Goal: Use online tool/utility: Utilize a website feature to perform a specific function

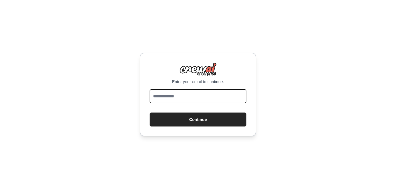
click at [217, 99] on input "email" at bounding box center [198, 96] width 97 height 14
type input "**********"
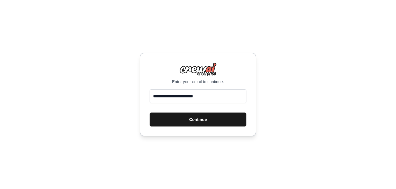
click at [200, 119] on button "Continue" at bounding box center [198, 120] width 97 height 14
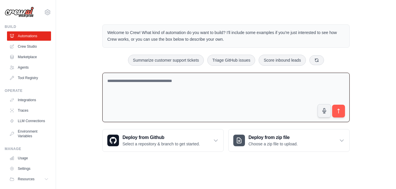
click at [173, 94] on textarea at bounding box center [225, 98] width 247 height 50
paste textarea "**********"
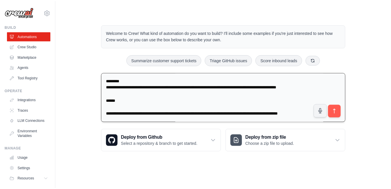
scroll to position [54, 0]
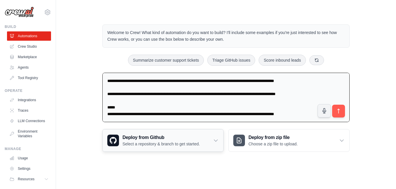
type textarea "**********"
click at [212, 142] on div "Deploy from Github Select a repository & branch to get started." at bounding box center [163, 141] width 121 height 22
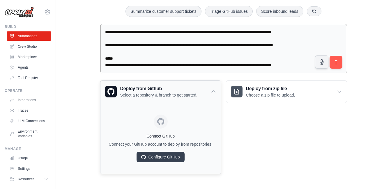
scroll to position [49, 0]
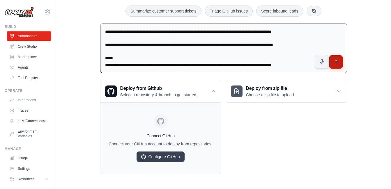
click at [337, 62] on icon "submit" at bounding box center [336, 62] width 6 height 6
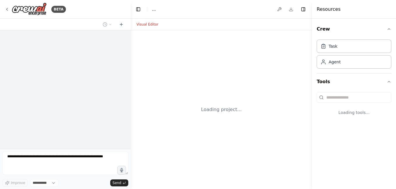
select select "****"
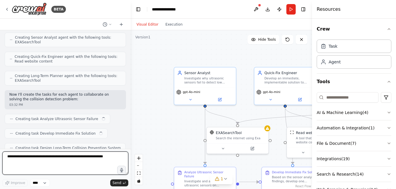
scroll to position [222, 0]
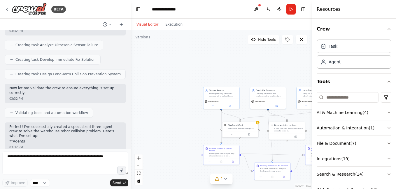
click at [139, 166] on div "React Flow controls" at bounding box center [139, 170] width 8 height 30
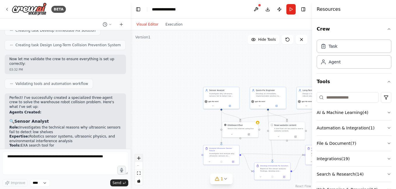
click at [138, 157] on icon "zoom in" at bounding box center [138, 158] width 3 height 3
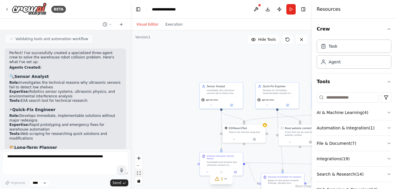
click at [138, 174] on icon "fit view" at bounding box center [138, 173] width 3 height 3
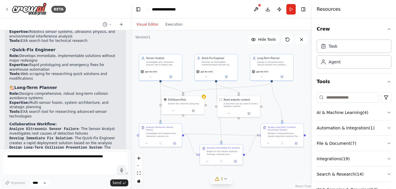
click at [226, 180] on icon at bounding box center [225, 179] width 5 height 5
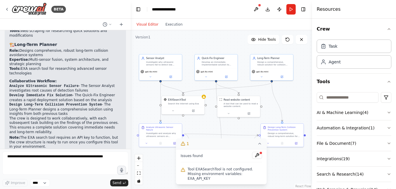
scroll to position [449, 0]
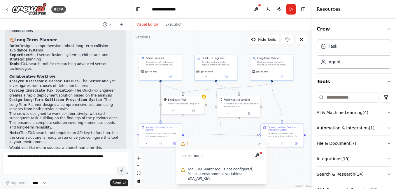
click at [218, 150] on button "1" at bounding box center [221, 144] width 91 height 11
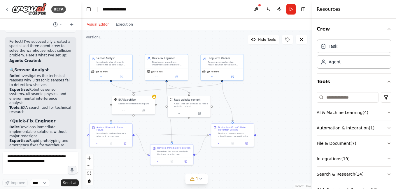
scroll to position [619, 0]
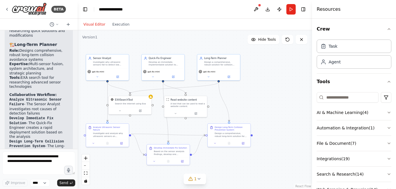
drag, startPoint x: 130, startPoint y: 38, endPoint x: 78, endPoint y: 38, distance: 52.8
click at [78, 38] on div "BETA Scenario: A small warehouse robot uses ultrasonic sensors to detect obstac…" at bounding box center [198, 94] width 396 height 189
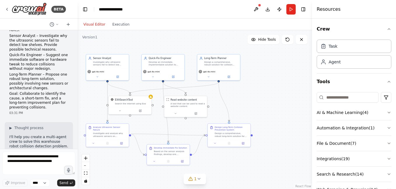
scroll to position [0, 0]
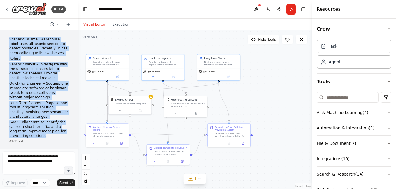
drag, startPoint x: 10, startPoint y: 40, endPoint x: 48, endPoint y: 136, distance: 103.5
click at [48, 136] on div "Scenario: A small warehouse robot uses ultrasonic sensors to detect obstacles. …" at bounding box center [38, 87] width 59 height 101
copy div "Scenario: A small warehouse robot uses ultrasonic sensors to detect obstacles. …"
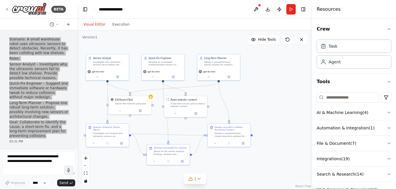
scroll to position [697, 0]
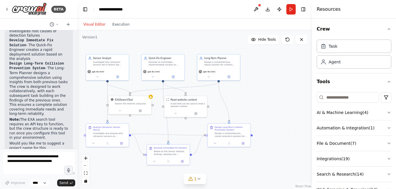
click at [40, 161] on div "03:32 PM" at bounding box center [38, 163] width 59 height 4
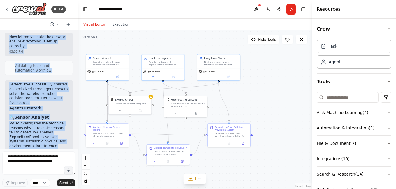
scroll to position [413, 0]
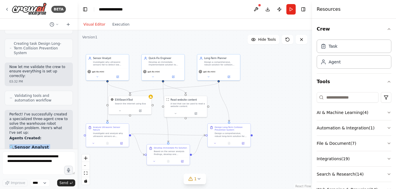
drag, startPoint x: 41, startPoint y: 112, endPoint x: 8, endPoint y: 131, distance: 37.7
copy div "🔍 Sensor Analyst Role: Investigates the technical reasons why ultrasonic sensor…"
